Goal: Task Accomplishment & Management: Manage account settings

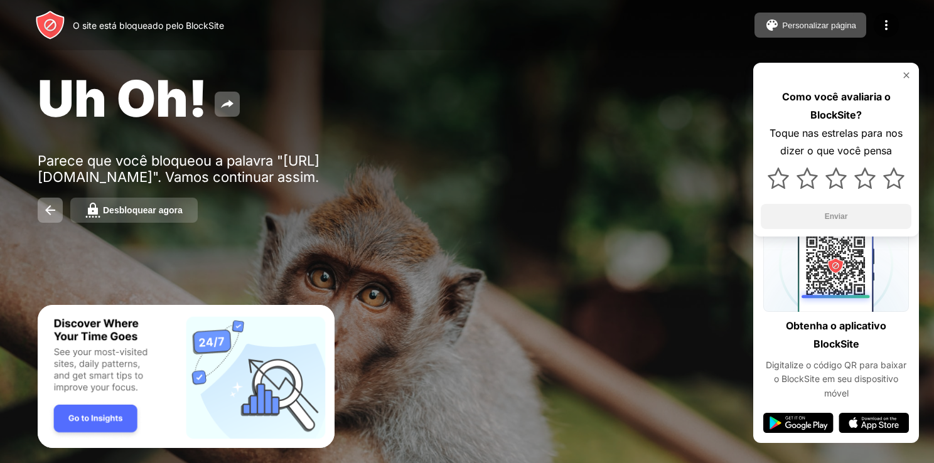
click at [178, 209] on div "Desbloquear agora" at bounding box center [143, 210] width 80 height 10
click at [141, 211] on div "Desbloquear agora" at bounding box center [143, 210] width 80 height 10
click at [163, 210] on div "Desbloquear agora" at bounding box center [143, 210] width 80 height 10
click at [135, 211] on div "Desbloquear agora" at bounding box center [143, 210] width 80 height 10
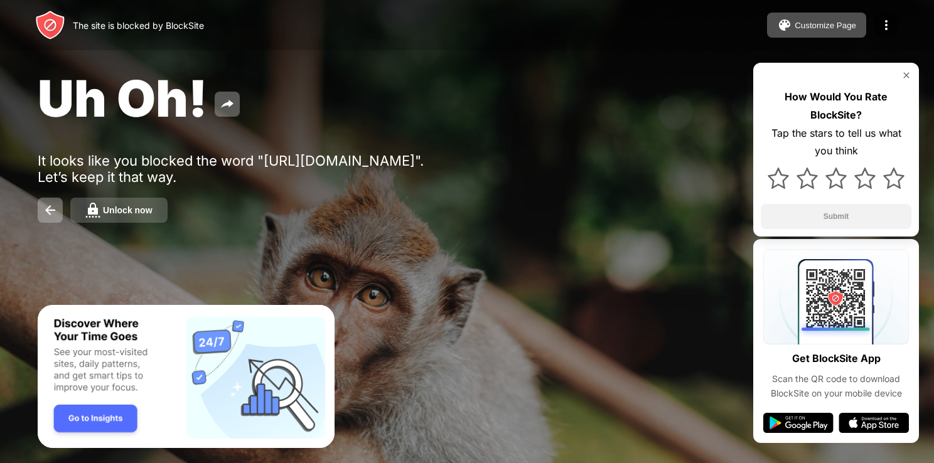
click at [143, 218] on button "Unlock now" at bounding box center [118, 210] width 97 height 25
click at [141, 210] on div "Unlock now" at bounding box center [128, 210] width 50 height 10
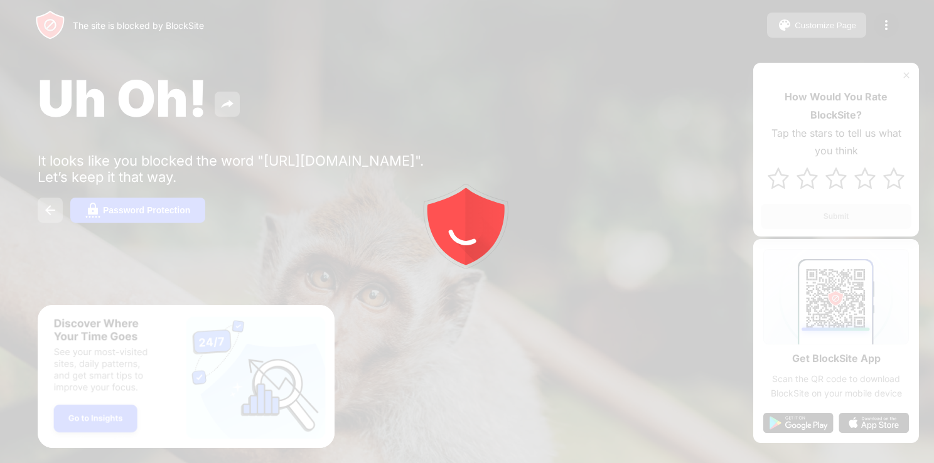
drag, startPoint x: 0, startPoint y: 0, endPoint x: 157, endPoint y: 58, distance: 167.2
click at [157, 58] on div at bounding box center [467, 231] width 934 height 463
